Goal: Entertainment & Leisure: Consume media (video, audio)

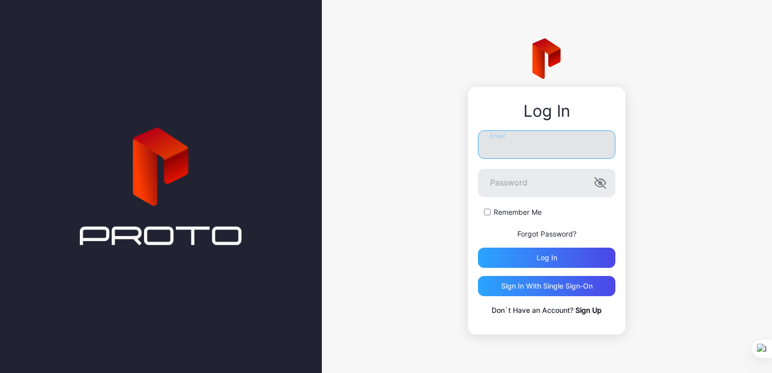
click at [518, 153] on input "Email" at bounding box center [546, 144] width 137 height 28
type input "**********"
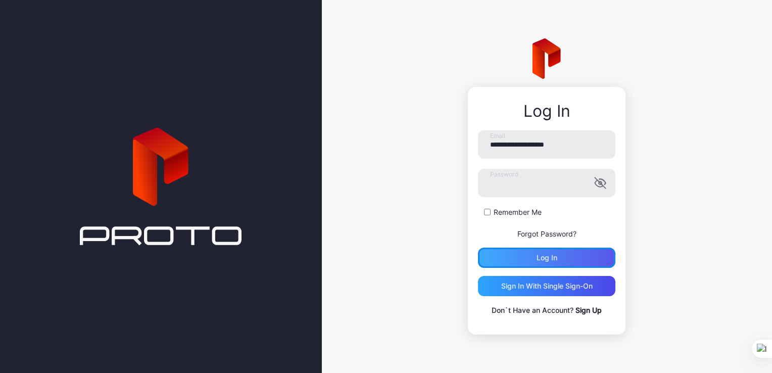
click at [532, 259] on div "Log in" at bounding box center [546, 258] width 137 height 20
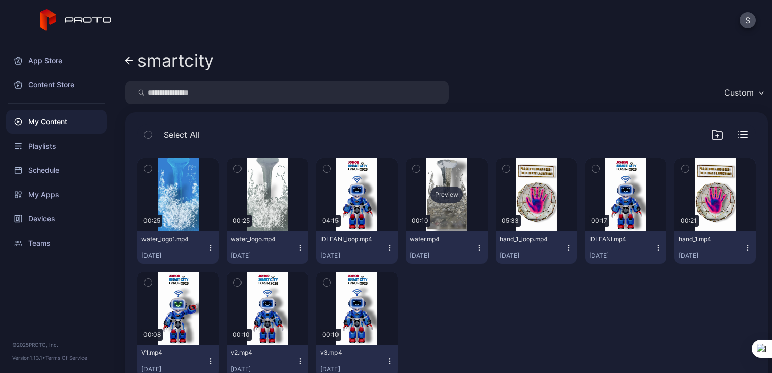
scroll to position [32, 0]
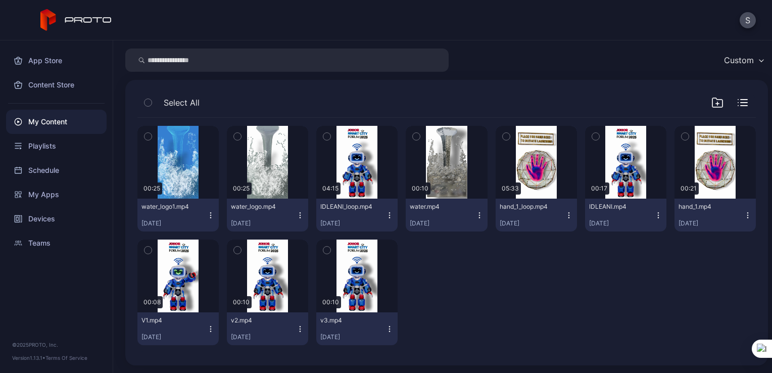
click at [54, 123] on div "My Content" at bounding box center [56, 122] width 101 height 24
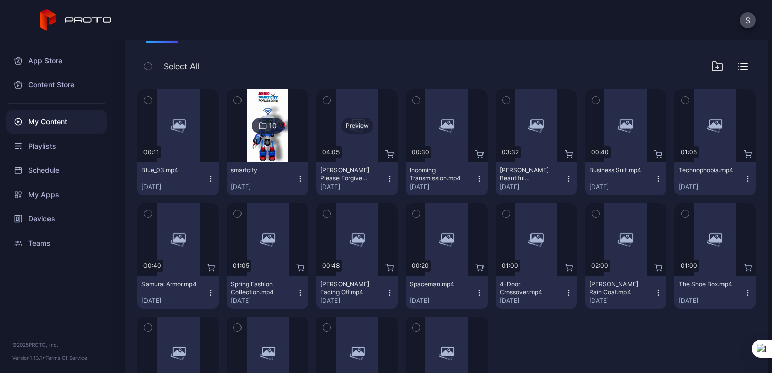
scroll to position [93, 0]
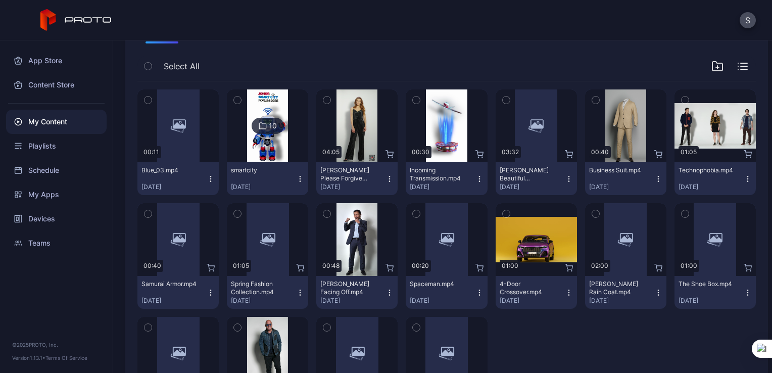
click at [269, 174] on div "smartcity [DATE]" at bounding box center [263, 178] width 65 height 25
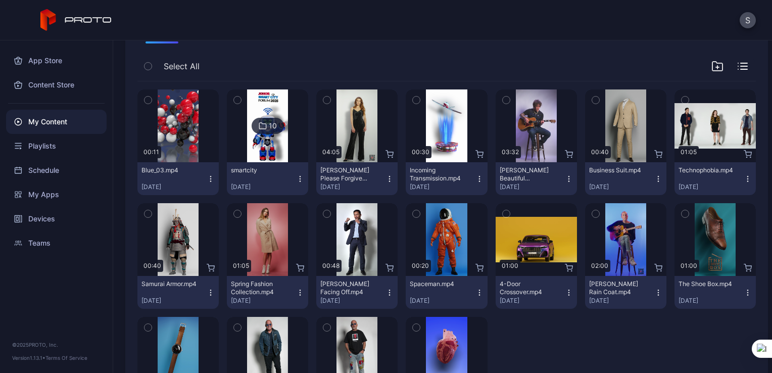
click at [265, 127] on div "10" at bounding box center [268, 126] width 32 height 16
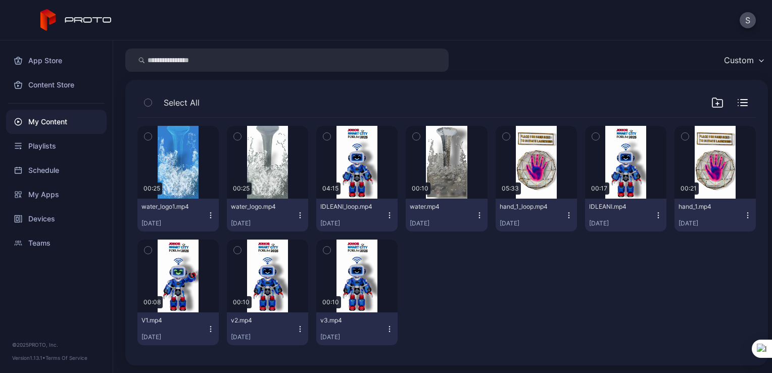
scroll to position [32, 0]
click at [386, 215] on icon "button" at bounding box center [390, 215] width 8 height 8
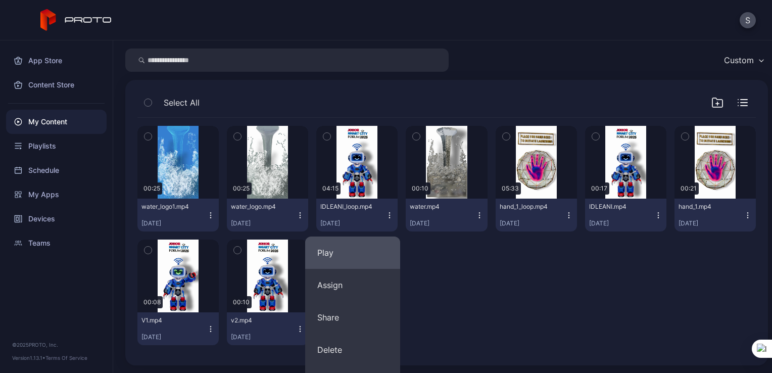
click at [341, 256] on button "Play" at bounding box center [352, 253] width 95 height 32
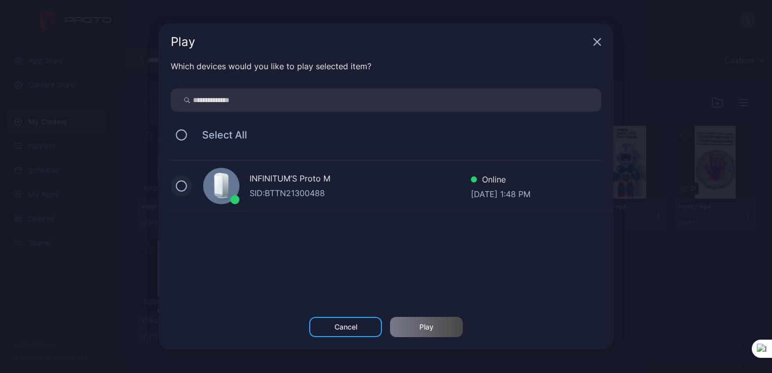
click at [180, 191] on button at bounding box center [181, 185] width 11 height 11
click at [406, 328] on div "Play" at bounding box center [426, 327] width 73 height 20
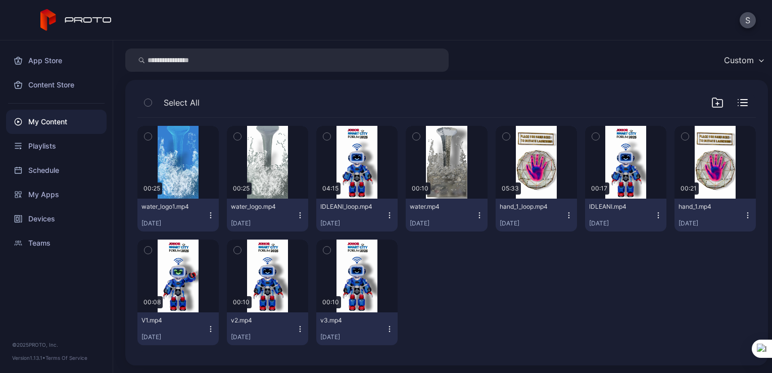
click at [476, 215] on icon "button" at bounding box center [480, 215] width 8 height 8
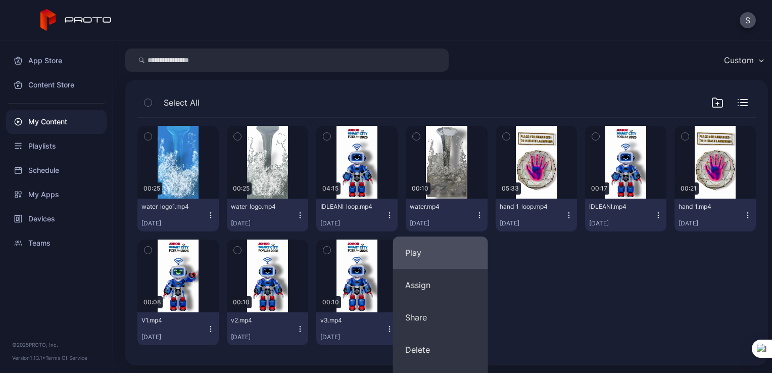
click at [421, 250] on button "Play" at bounding box center [440, 253] width 95 height 32
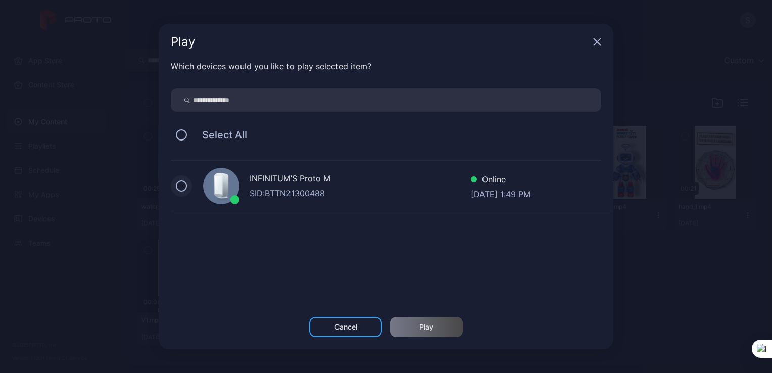
click at [178, 189] on button at bounding box center [181, 185] width 11 height 11
click at [402, 324] on div "Play" at bounding box center [426, 327] width 73 height 20
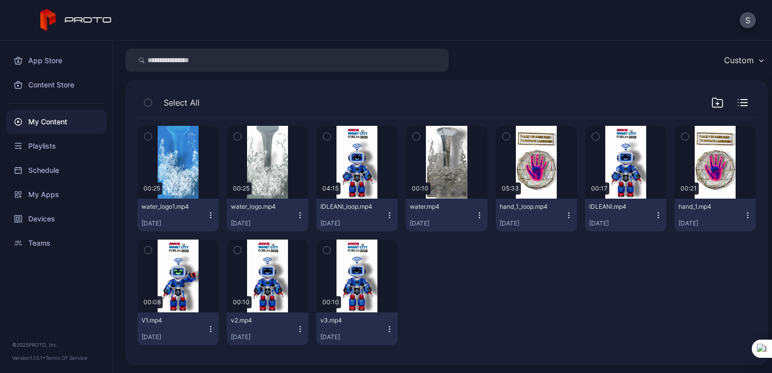
click at [744, 211] on icon "button" at bounding box center [748, 215] width 8 height 8
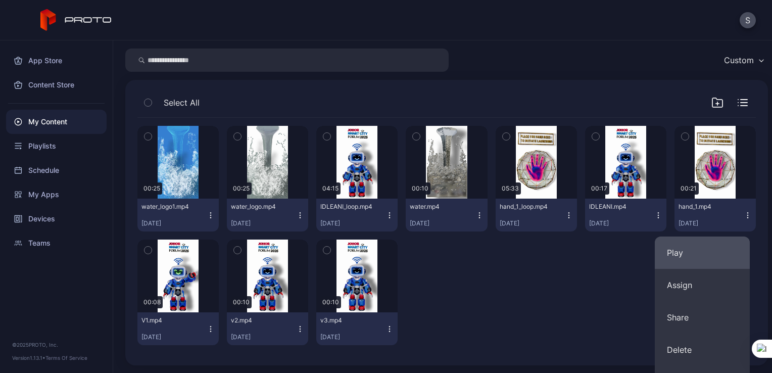
click at [684, 244] on button "Play" at bounding box center [702, 253] width 95 height 32
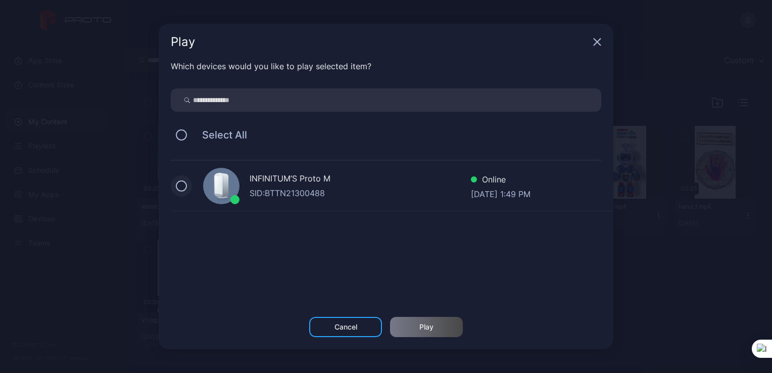
click at [179, 187] on button at bounding box center [181, 185] width 11 height 11
click at [426, 321] on div "Play" at bounding box center [426, 327] width 73 height 20
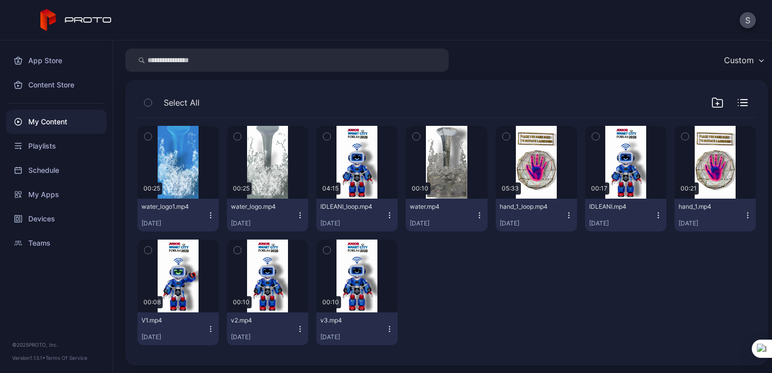
click at [569, 212] on icon "button" at bounding box center [569, 212] width 1 height 1
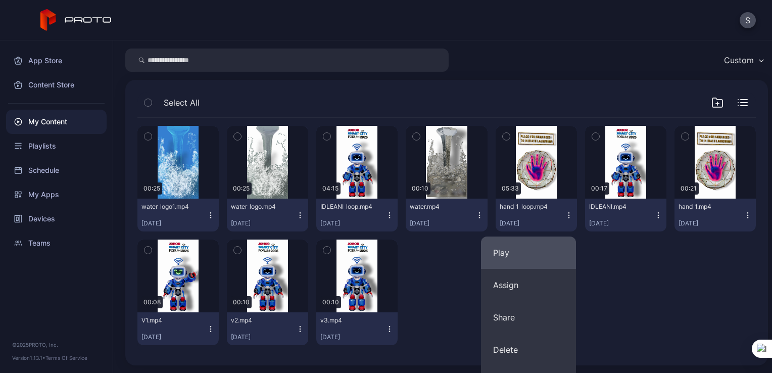
click at [530, 241] on button "Play" at bounding box center [528, 253] width 95 height 32
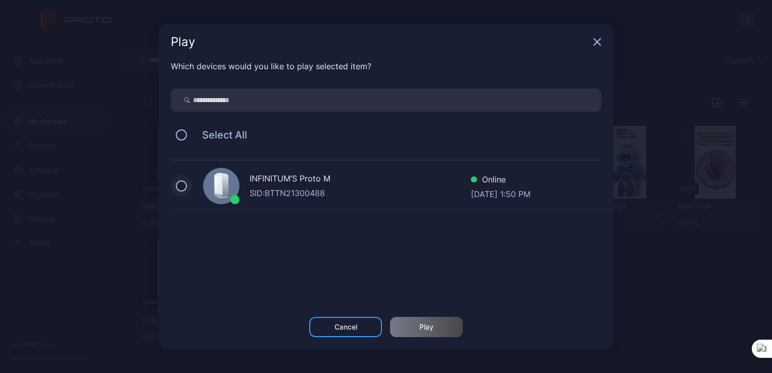
click at [179, 185] on button at bounding box center [181, 185] width 11 height 11
click at [409, 330] on div "Play" at bounding box center [426, 327] width 73 height 20
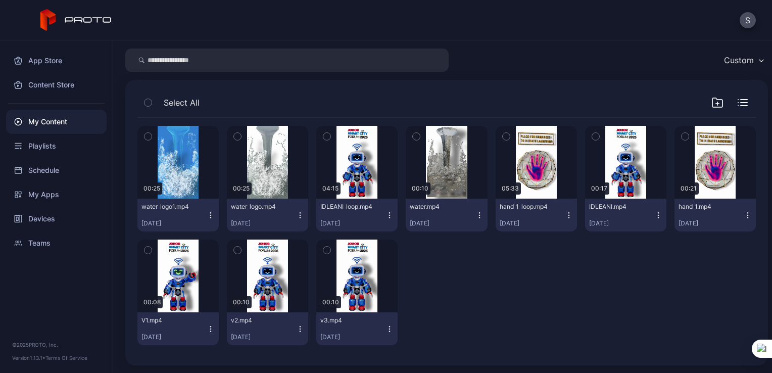
click at [519, 290] on div "Preview 00:25 water_logo1.mp4 [DATE] Preview 00:25 water_logo.mp4 [DATE] Previe…" at bounding box center [446, 236] width 619 height 236
click at [386, 214] on icon "button" at bounding box center [390, 215] width 8 height 8
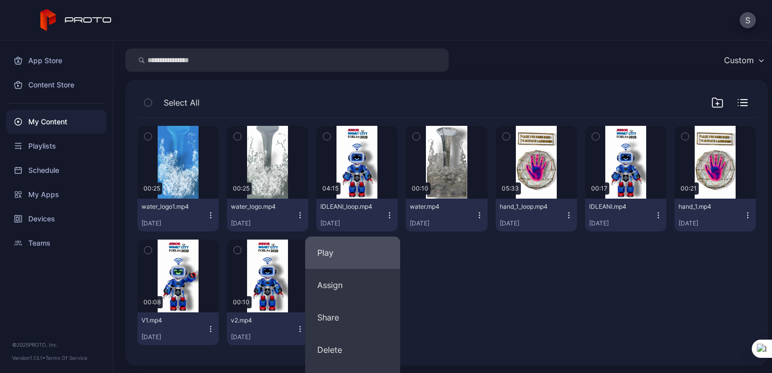
click at [339, 266] on button "Play" at bounding box center [352, 253] width 95 height 32
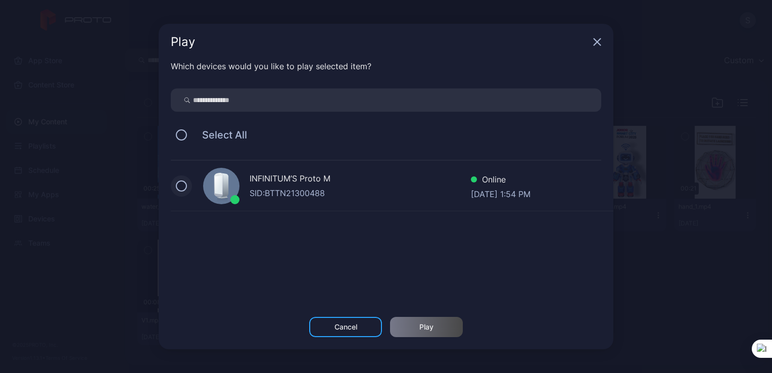
click at [180, 183] on button at bounding box center [181, 185] width 11 height 11
click at [407, 327] on div "Play" at bounding box center [426, 327] width 73 height 20
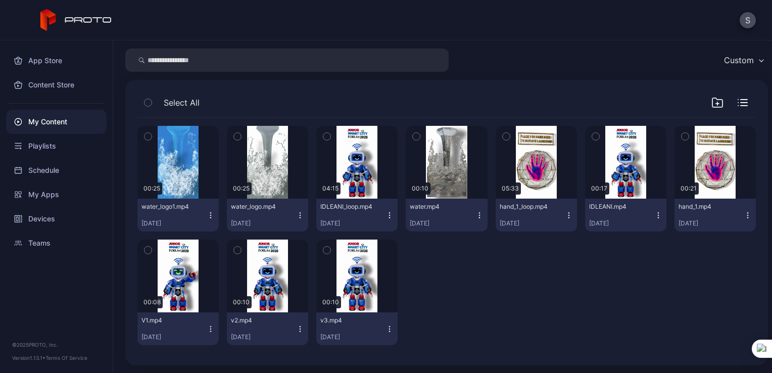
click at [565, 213] on icon "button" at bounding box center [569, 215] width 8 height 8
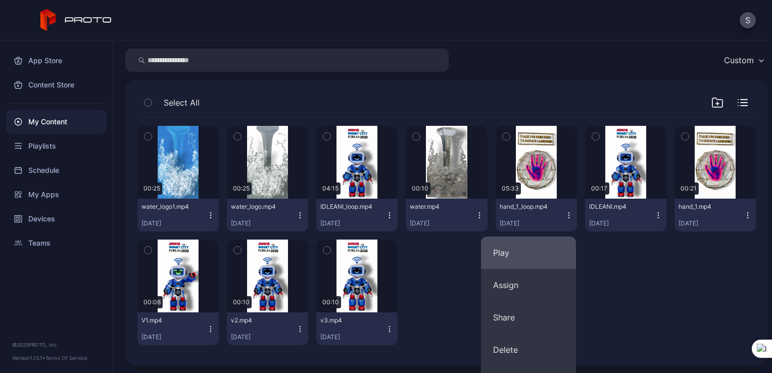
click at [528, 244] on button "Play" at bounding box center [528, 253] width 95 height 32
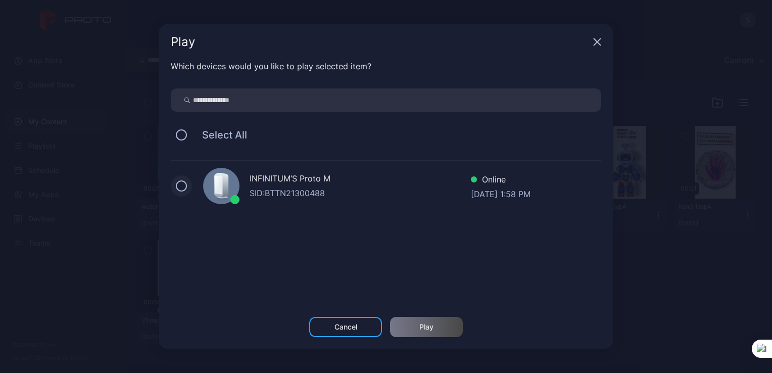
click at [184, 190] on button at bounding box center [181, 185] width 11 height 11
click at [413, 326] on div "Play" at bounding box center [426, 327] width 73 height 20
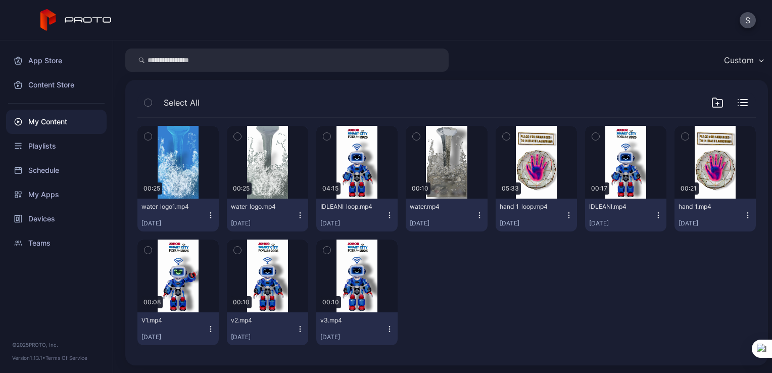
click at [269, 28] on div "S" at bounding box center [386, 20] width 772 height 40
click at [501, 317] on div "Preview 00:25 water_logo1.mp4 [DATE] Preview 00:25 water_logo.mp4 [DATE] Previe…" at bounding box center [446, 236] width 619 height 236
click at [491, 315] on div "Preview 00:25 water_logo1.mp4 [DATE] Preview 00:25 water_logo.mp4 [DATE] Previe…" at bounding box center [446, 236] width 619 height 236
click at [565, 214] on icon "button" at bounding box center [569, 215] width 8 height 8
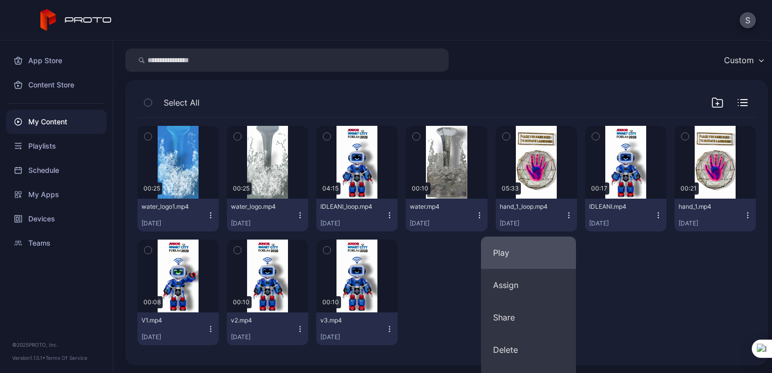
click at [502, 253] on button "Play" at bounding box center [528, 253] width 95 height 32
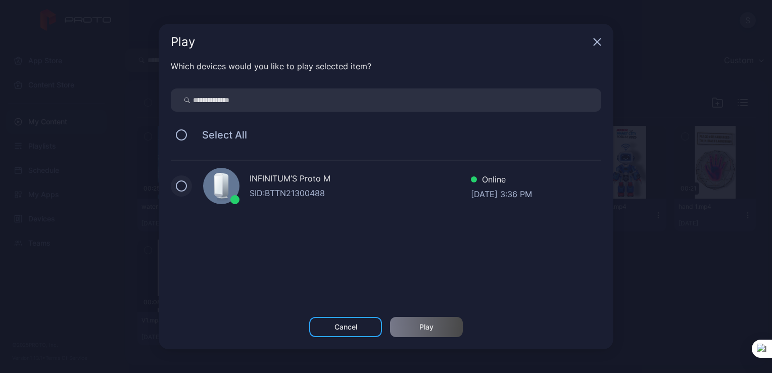
click at [184, 187] on button at bounding box center [181, 185] width 11 height 11
click at [435, 332] on div "Play" at bounding box center [426, 327] width 73 height 20
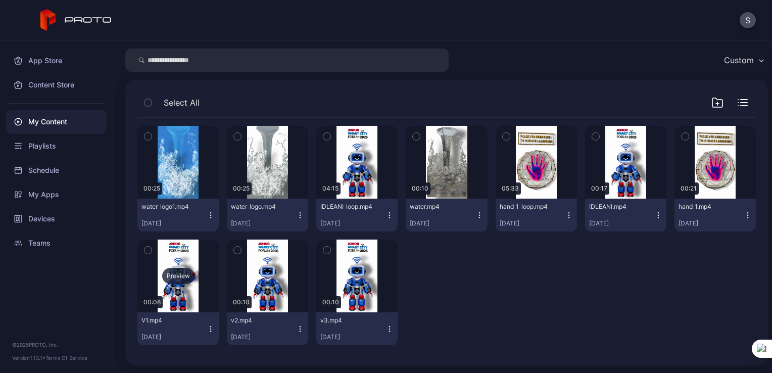
click at [172, 275] on div "Preview" at bounding box center [178, 276] width 32 height 16
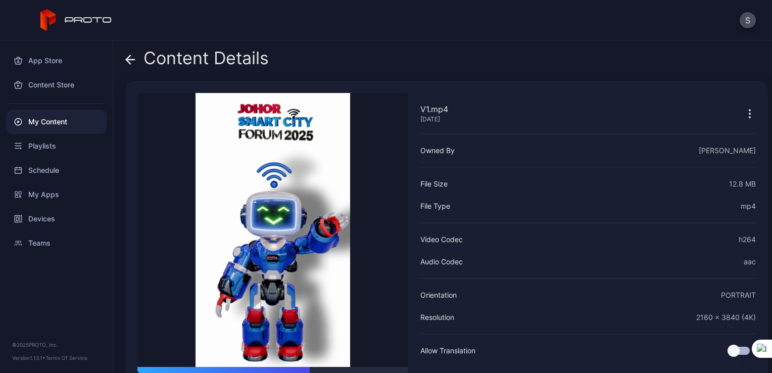
click at [129, 63] on icon at bounding box center [128, 59] width 4 height 9
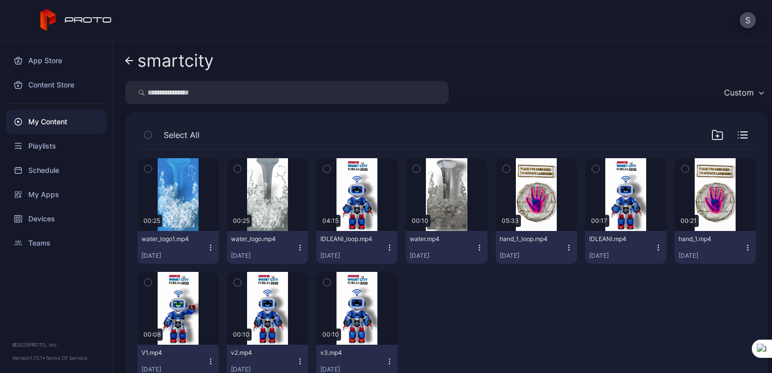
scroll to position [32, 0]
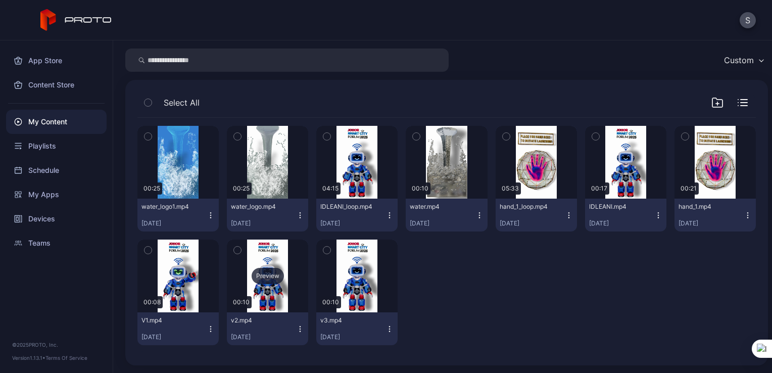
click at [265, 274] on div "Preview" at bounding box center [268, 276] width 32 height 16
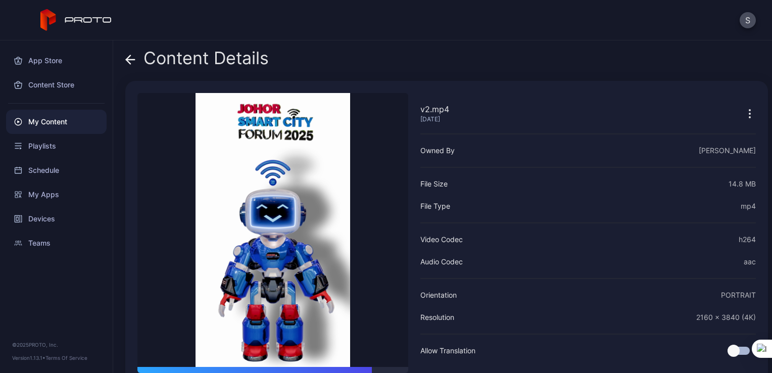
click at [129, 64] on icon at bounding box center [130, 60] width 10 height 10
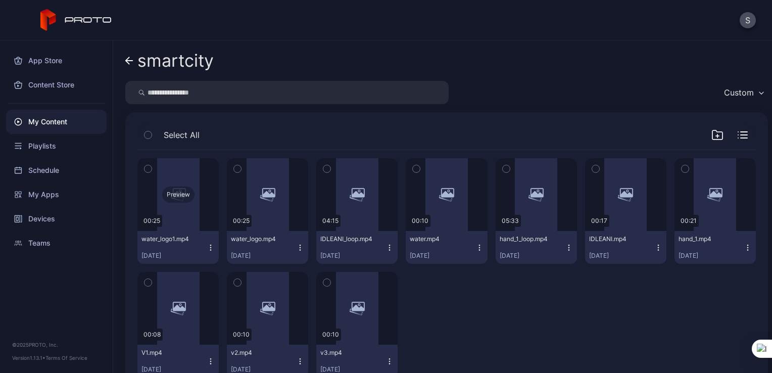
scroll to position [32, 0]
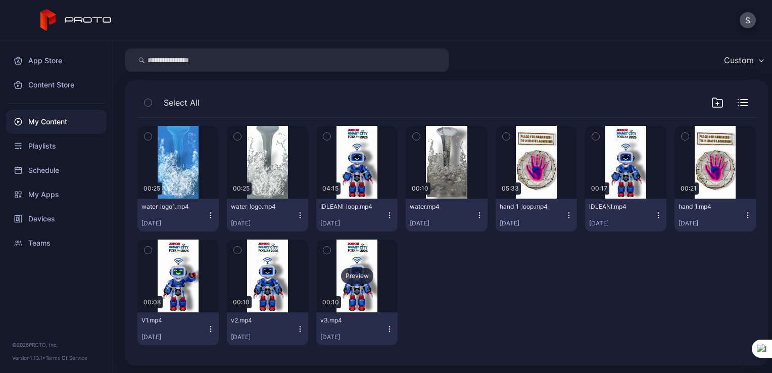
click at [363, 276] on div "Preview" at bounding box center [357, 276] width 32 height 16
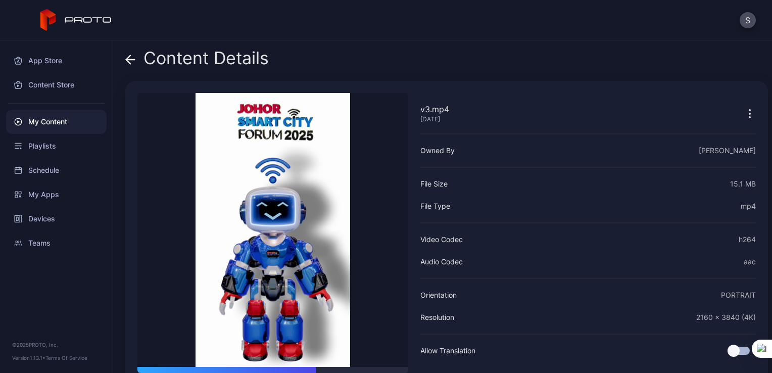
click at [130, 62] on icon at bounding box center [130, 60] width 10 height 10
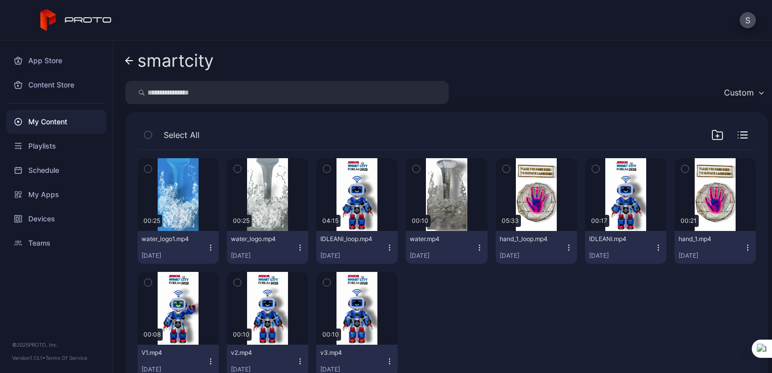
scroll to position [32, 0]
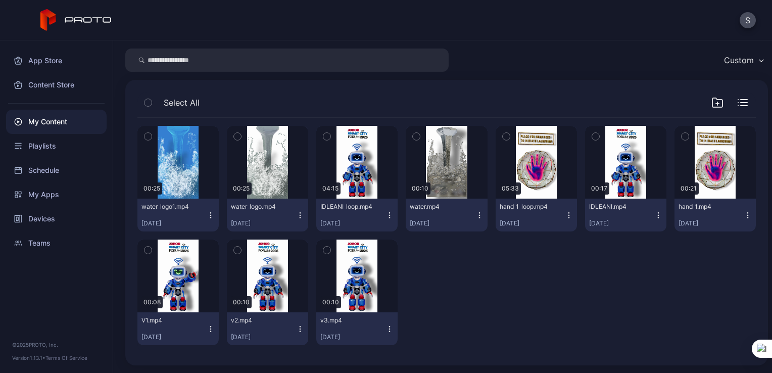
click at [472, 266] on div at bounding box center [446, 293] width 81 height 106
click at [592, 74] on div "smartcity Custom Select All Preview 00:25 water_logo1.mp4 [DATE] Preview 00:25 …" at bounding box center [442, 206] width 659 height 333
drag, startPoint x: 574, startPoint y: 57, endPoint x: 571, endPoint y: 89, distance: 32.5
click at [565, 309] on div "Preview 00:25 water_logo1.mp4 [DATE] Preview 00:25 water_logo.mp4 [DATE] Previe…" at bounding box center [446, 236] width 619 height 236
click at [565, 215] on icon "button" at bounding box center [569, 215] width 8 height 8
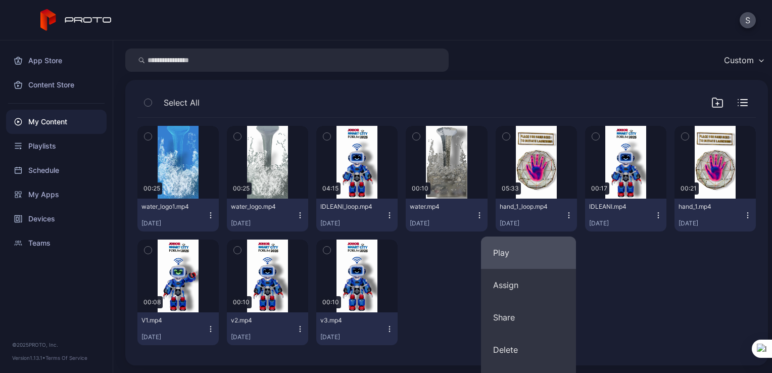
click at [513, 258] on button "Play" at bounding box center [528, 253] width 95 height 32
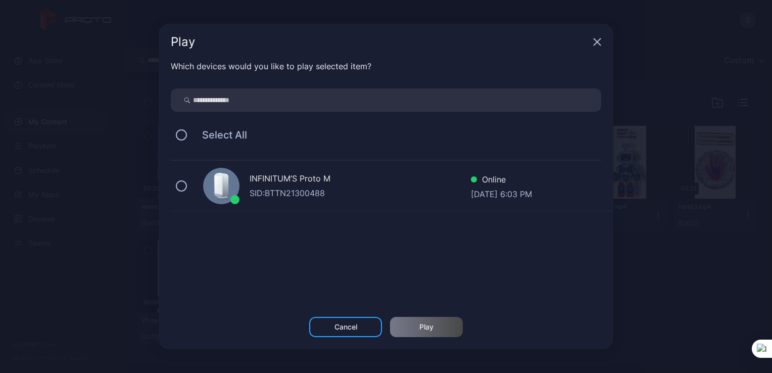
drag, startPoint x: 181, startPoint y: 189, endPoint x: 292, endPoint y: 250, distance: 126.5
click at [182, 188] on button at bounding box center [181, 185] width 11 height 11
click at [455, 323] on div "Play" at bounding box center [426, 327] width 73 height 20
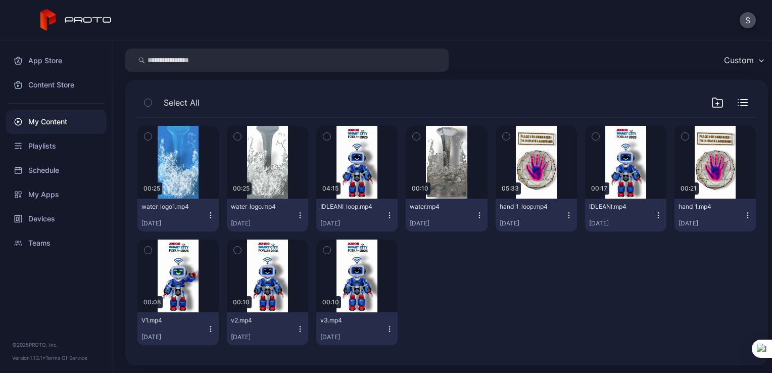
click at [209, 330] on icon "button" at bounding box center [211, 329] width 8 height 8
click at [169, 368] on button "Play" at bounding box center [177, 366] width 95 height 32
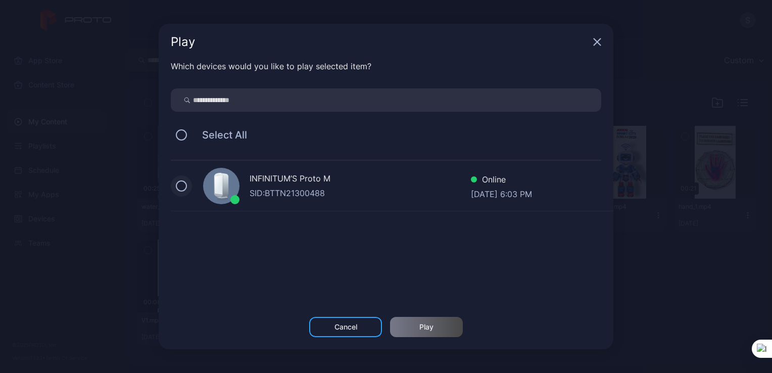
click at [181, 190] on button at bounding box center [181, 185] width 11 height 11
click at [425, 317] on div "Play" at bounding box center [426, 327] width 73 height 20
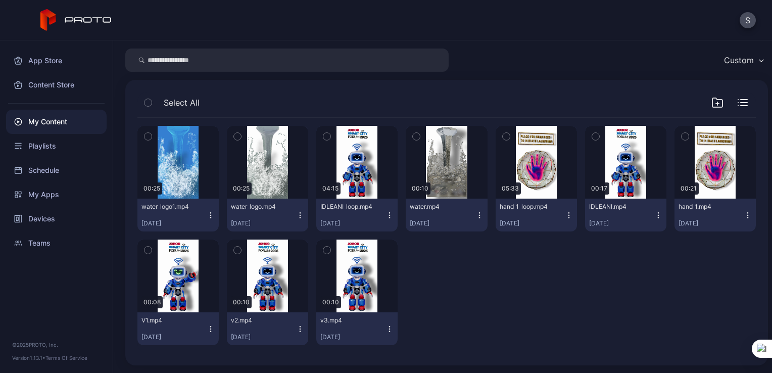
click at [297, 328] on icon "button" at bounding box center [300, 329] width 8 height 8
click at [273, 360] on button "Play" at bounding box center [264, 366] width 95 height 32
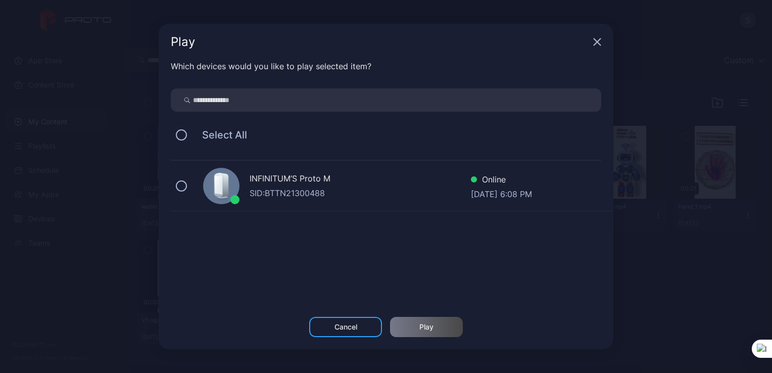
click at [597, 48] on div "Play" at bounding box center [386, 42] width 455 height 36
click at [597, 42] on icon "button" at bounding box center [597, 42] width 7 height 7
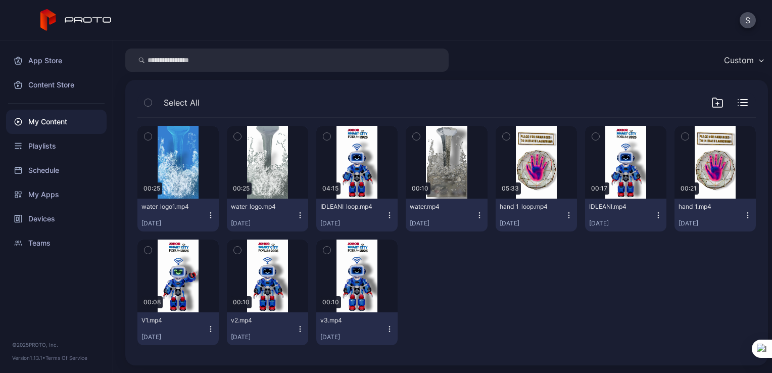
click at [386, 213] on icon "button" at bounding box center [390, 215] width 8 height 8
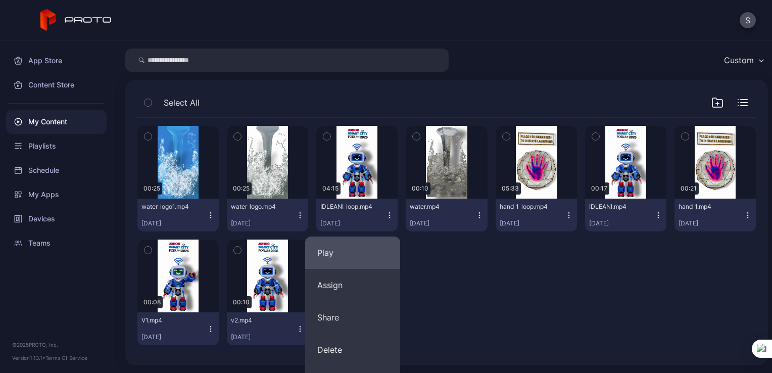
click at [361, 246] on button "Play" at bounding box center [352, 253] width 95 height 32
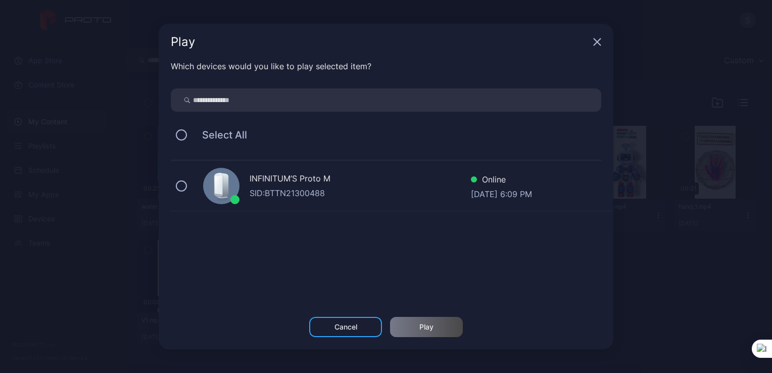
drag, startPoint x: 185, startPoint y: 185, endPoint x: 200, endPoint y: 193, distance: 17.2
click at [187, 185] on div "INFINITUM’S Proto M SID: BTTN21300488 Online [DATE] 6:09 PM" at bounding box center [392, 186] width 443 height 51
click at [406, 323] on div "Play" at bounding box center [426, 327] width 73 height 20
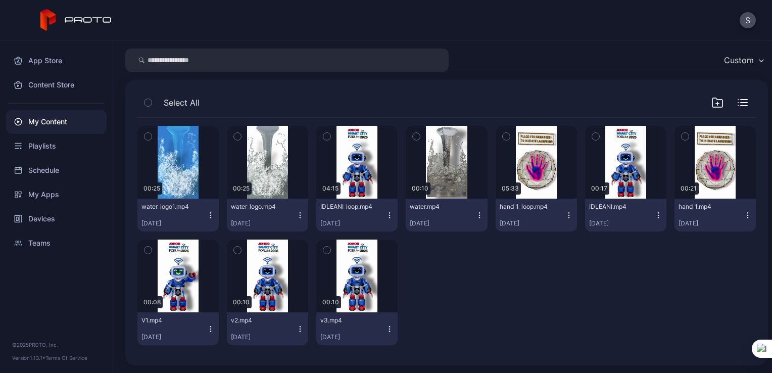
click at [565, 215] on icon "button" at bounding box center [569, 215] width 8 height 8
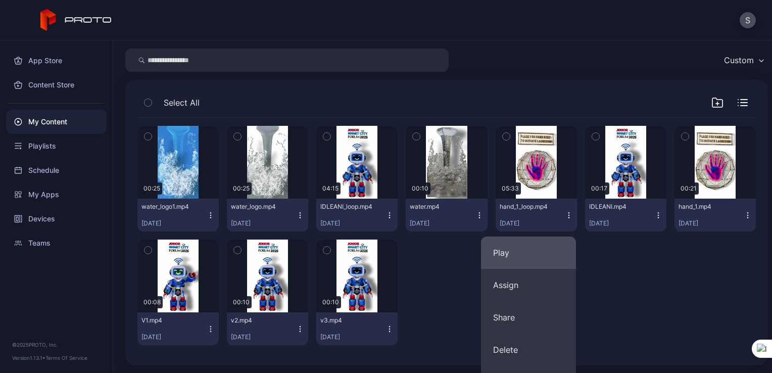
click at [542, 247] on button "Play" at bounding box center [528, 253] width 95 height 32
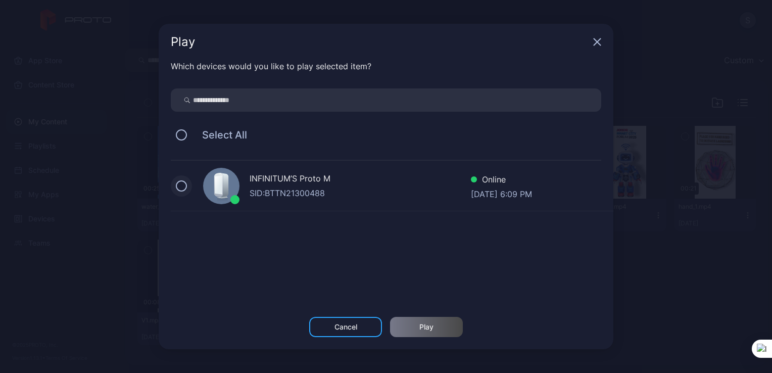
click at [179, 183] on button at bounding box center [181, 185] width 11 height 11
click at [421, 323] on div "Play" at bounding box center [427, 327] width 14 height 8
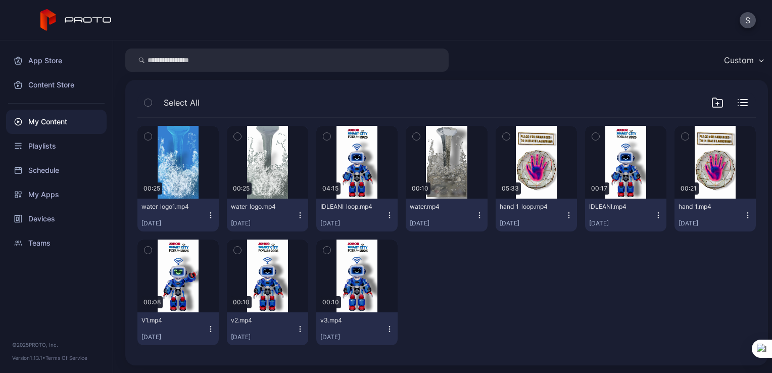
click at [209, 329] on icon "button" at bounding box center [211, 329] width 8 height 8
click at [174, 359] on button "Play" at bounding box center [177, 366] width 95 height 32
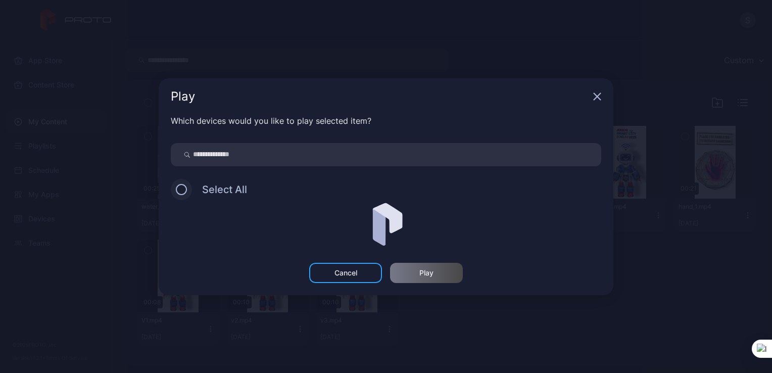
click at [187, 187] on button at bounding box center [181, 189] width 11 height 11
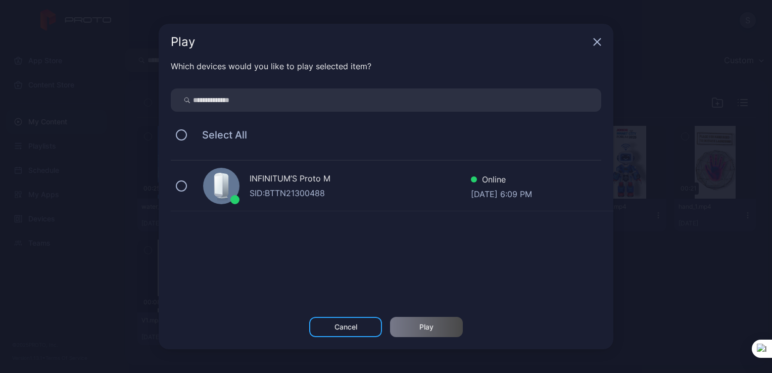
click at [185, 194] on div "INFINITUM’S Proto M SID: BTTN21300488 Online [DATE] 6:09 PM" at bounding box center [392, 186] width 443 height 51
click at [408, 332] on div "Play" at bounding box center [426, 327] width 73 height 20
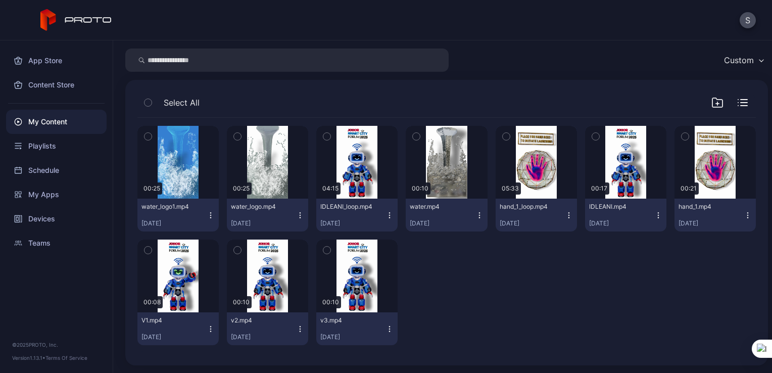
click at [565, 213] on icon "button" at bounding box center [569, 215] width 8 height 8
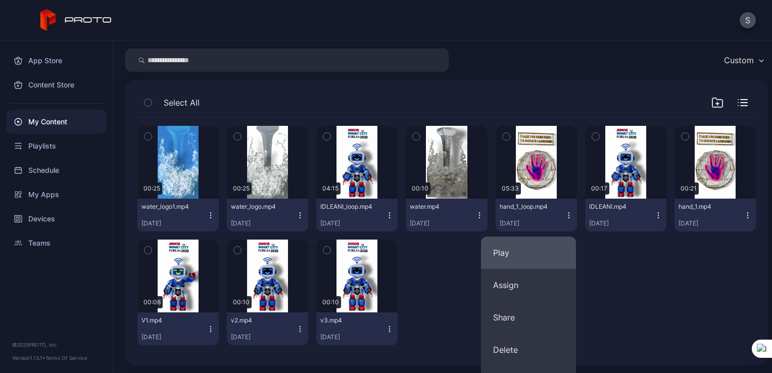
click at [504, 254] on button "Play" at bounding box center [528, 253] width 95 height 32
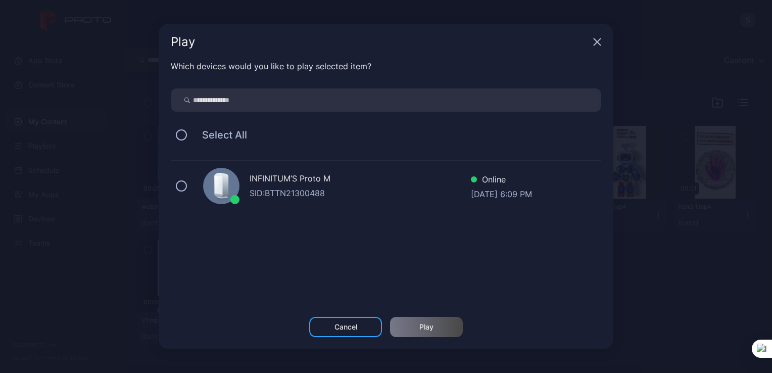
click at [183, 191] on div "INFINITUM’S Proto M SID: BTTN21300488 Online [DATE] 6:09 PM" at bounding box center [392, 186] width 443 height 51
click at [425, 319] on div "Play" at bounding box center [426, 327] width 73 height 20
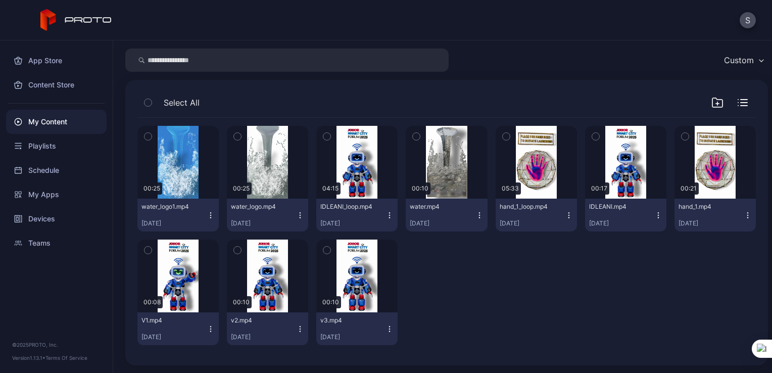
click at [208, 329] on icon "button" at bounding box center [211, 329] width 8 height 8
click at [197, 355] on button "Play" at bounding box center [177, 366] width 95 height 32
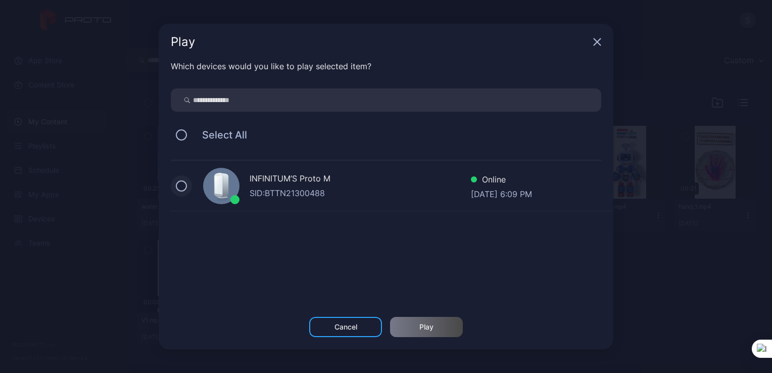
click at [181, 185] on button at bounding box center [181, 185] width 11 height 11
click at [412, 322] on div "Play" at bounding box center [426, 327] width 73 height 20
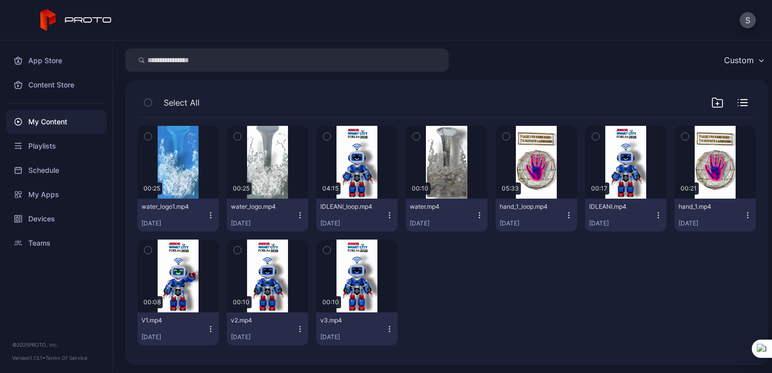
click at [388, 213] on icon "button" at bounding box center [390, 215] width 8 height 8
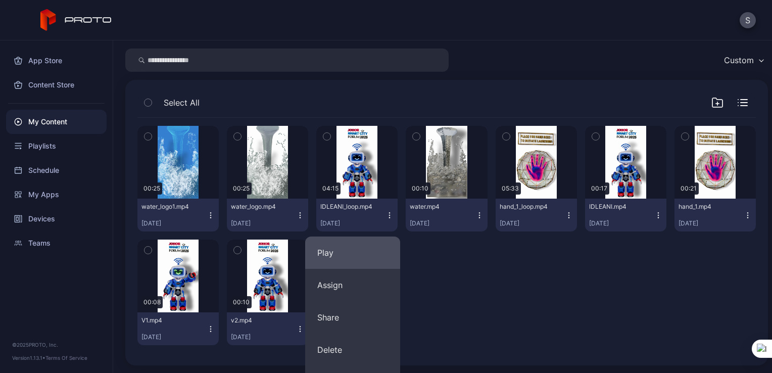
click at [346, 241] on button "Play" at bounding box center [352, 253] width 95 height 32
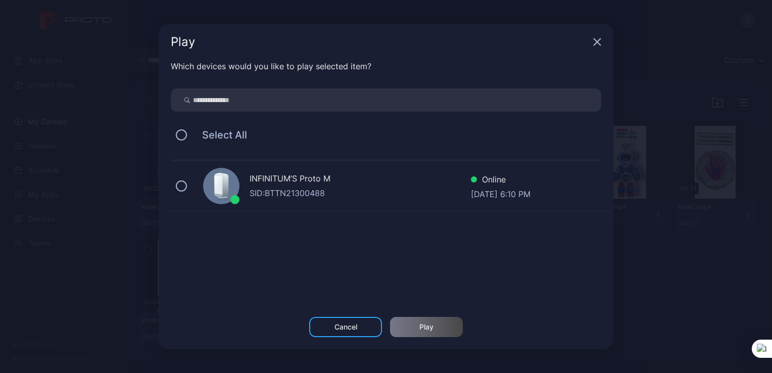
drag, startPoint x: 182, startPoint y: 192, endPoint x: 281, endPoint y: 252, distance: 115.6
click at [184, 195] on div "INFINITUM’S Proto M SID: BTTN21300488 Online [DATE] 6:10 PM" at bounding box center [392, 186] width 443 height 51
click at [408, 324] on div "Play" at bounding box center [426, 327] width 73 height 20
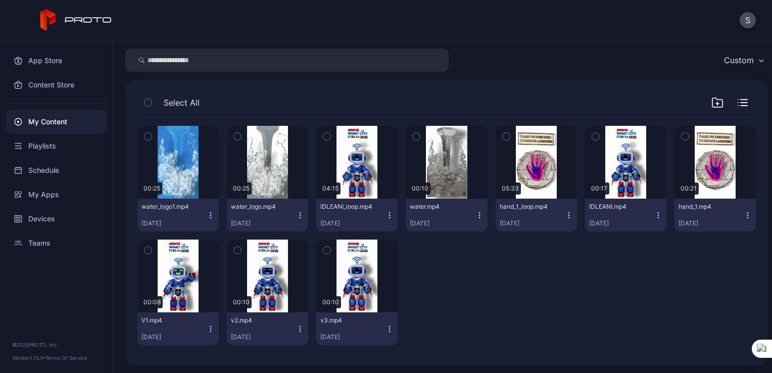
click at [300, 329] on icon "button" at bounding box center [300, 329] width 1 height 1
click at [275, 361] on button "Play" at bounding box center [264, 366] width 95 height 32
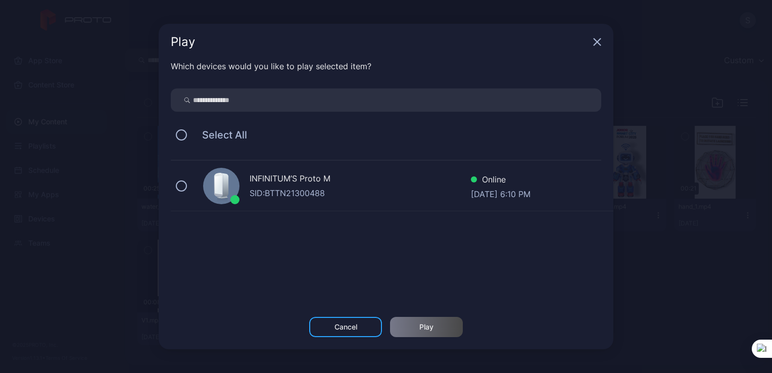
click at [181, 195] on div "INFINITUM’S Proto M SID: BTTN21300488 Online [DATE] 6:10 PM" at bounding box center [392, 186] width 443 height 51
click at [413, 329] on div "Play" at bounding box center [426, 327] width 73 height 20
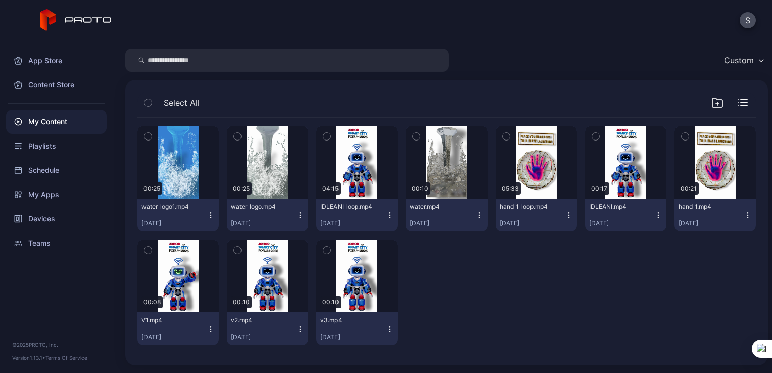
click at [386, 211] on icon "button" at bounding box center [390, 215] width 8 height 8
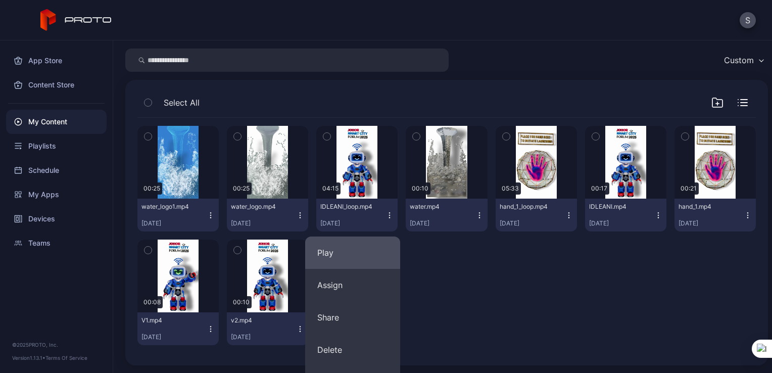
click at [360, 245] on button "Play" at bounding box center [352, 253] width 95 height 32
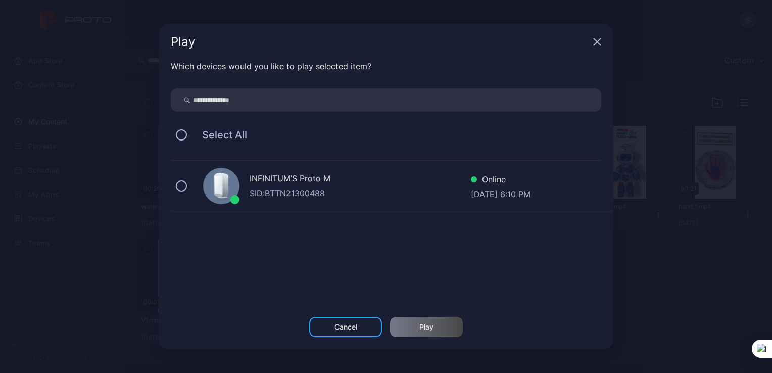
click at [177, 193] on div "INFINITUM’S Proto M SID: BTTN21300488 Online [DATE] 6:10 PM" at bounding box center [392, 186] width 443 height 51
click at [396, 325] on div "Play" at bounding box center [426, 327] width 73 height 20
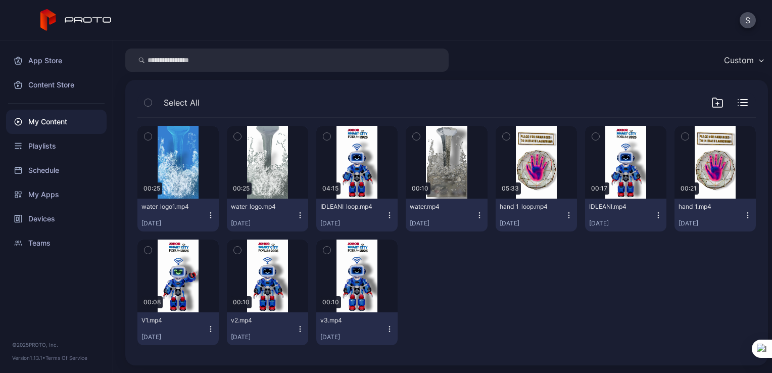
click at [386, 331] on icon "button" at bounding box center [390, 329] width 8 height 8
click at [359, 357] on button "Play" at bounding box center [352, 366] width 95 height 32
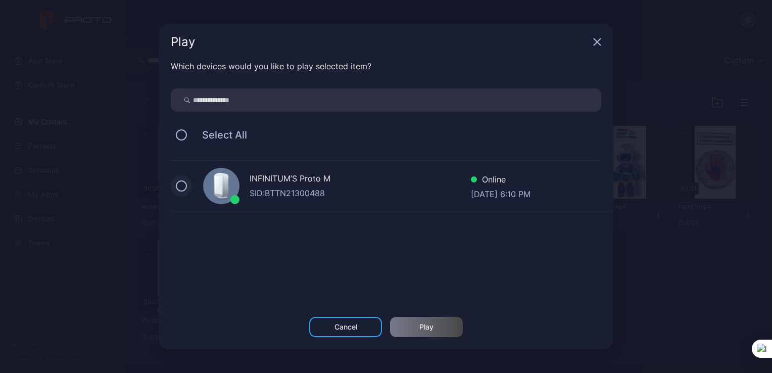
click at [178, 184] on button at bounding box center [181, 185] width 11 height 11
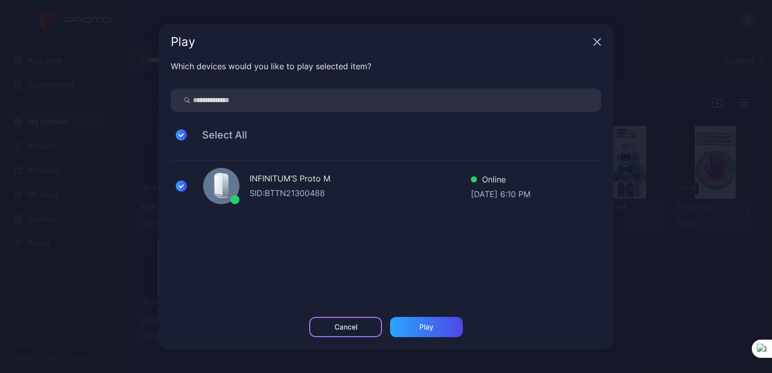
click at [353, 327] on div "Cancel" at bounding box center [346, 327] width 23 height 8
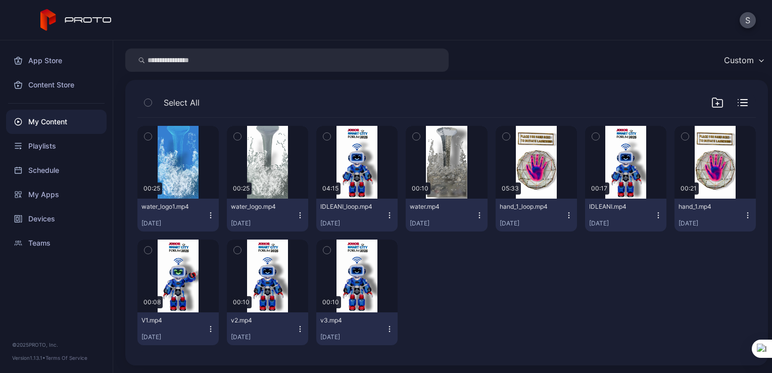
click at [386, 215] on icon "button" at bounding box center [390, 215] width 8 height 8
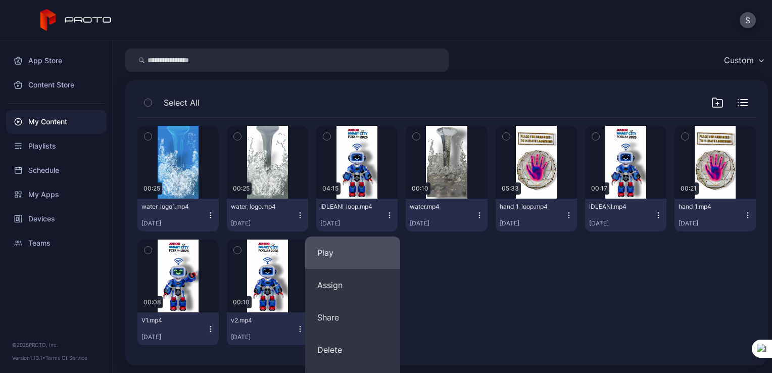
click at [353, 246] on button "Play" at bounding box center [352, 253] width 95 height 32
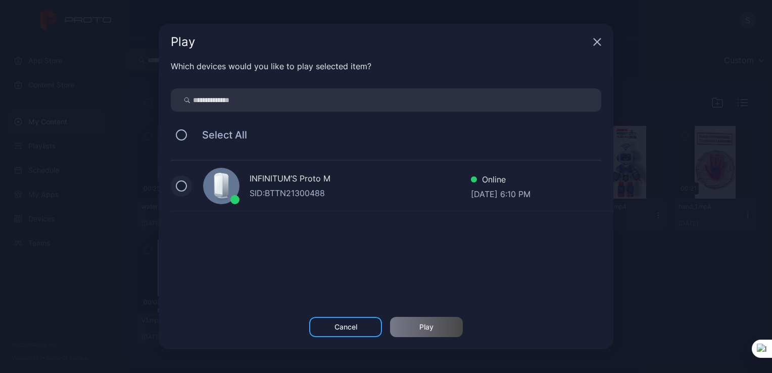
drag, startPoint x: 182, startPoint y: 189, endPoint x: 195, endPoint y: 199, distance: 15.9
click at [183, 189] on button at bounding box center [181, 185] width 11 height 11
click at [439, 321] on div "Play" at bounding box center [426, 327] width 73 height 20
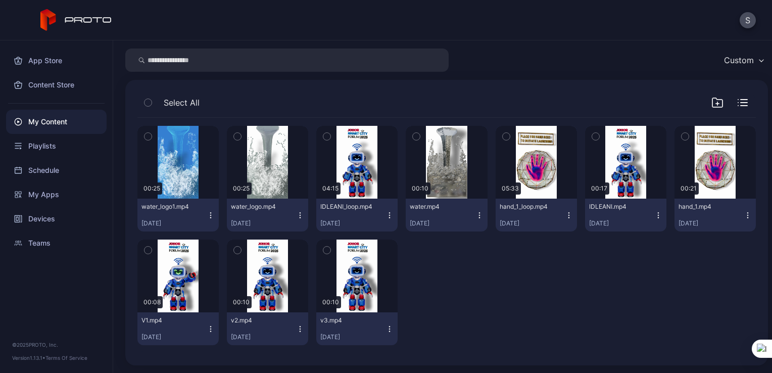
click at [560, 219] on button "hand_1_loop.mp4 [DATE]" at bounding box center [536, 215] width 81 height 33
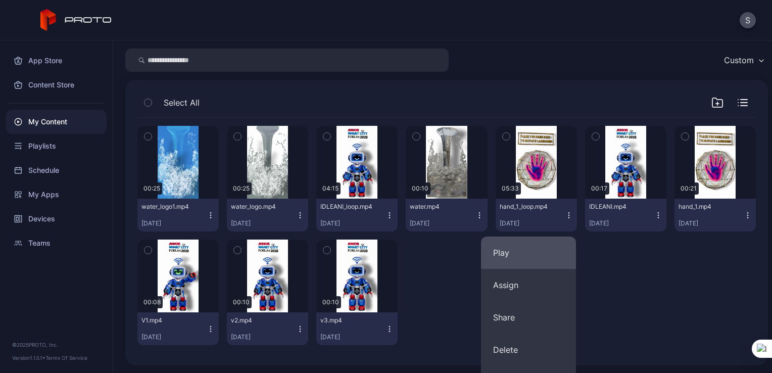
click at [510, 254] on button "Play" at bounding box center [528, 253] width 95 height 32
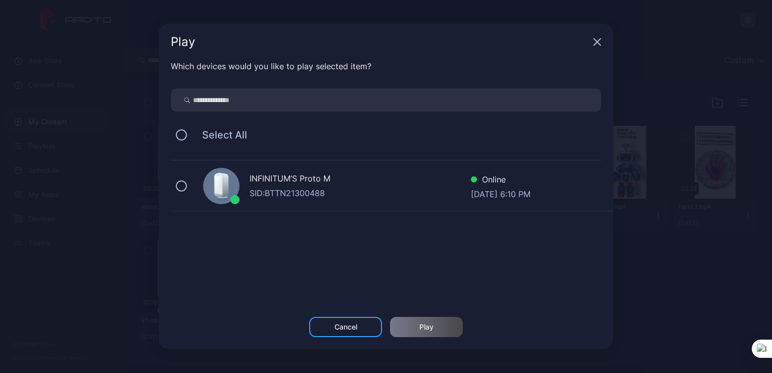
click at [184, 179] on div "INFINITUM’S Proto M SID: BTTN21300488 Online [DATE] 6:10 PM" at bounding box center [392, 186] width 443 height 51
click at [420, 326] on div "Play" at bounding box center [427, 327] width 14 height 8
